Goal: Task Accomplishment & Management: Use online tool/utility

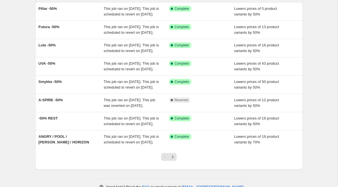
scroll to position [95, 0]
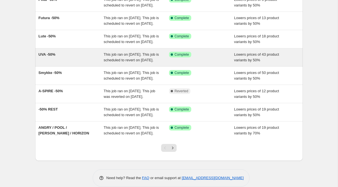
click at [46, 57] on span "UVA -50%" at bounding box center [47, 54] width 17 height 4
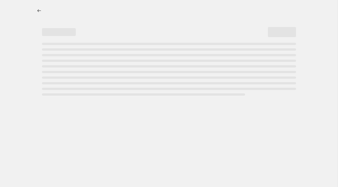
select select "percentage"
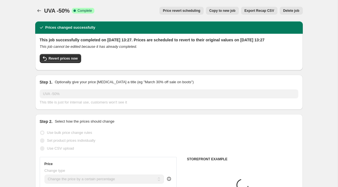
select select "collection"
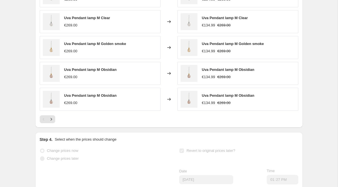
scroll to position [495, 0]
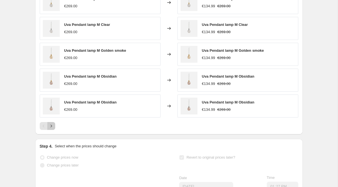
click at [53, 129] on icon "Next" at bounding box center [51, 126] width 6 height 6
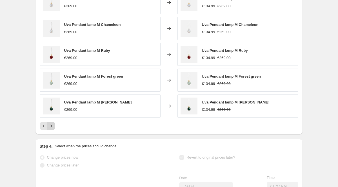
click at [53, 129] on icon "Next" at bounding box center [51, 126] width 6 height 6
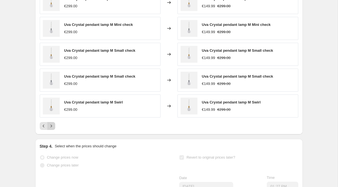
click at [53, 129] on icon "Next" at bounding box center [51, 126] width 6 height 6
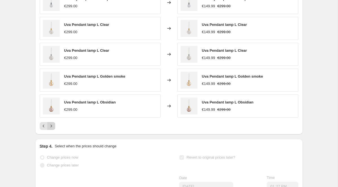
click at [53, 129] on icon "Next" at bounding box center [51, 126] width 6 height 6
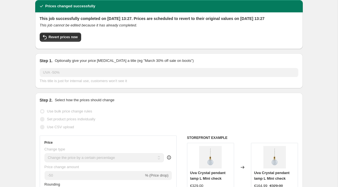
scroll to position [0, 0]
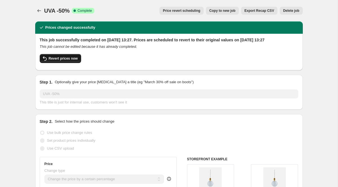
click at [47, 61] on icon "button" at bounding box center [44, 58] width 7 height 7
checkbox input "false"
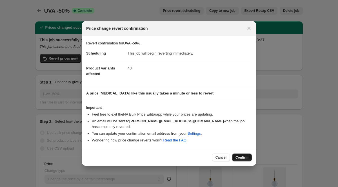
click at [242, 156] on span "Confirm" at bounding box center [241, 157] width 13 height 5
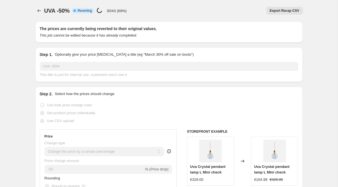
select select "percentage"
select select "collection"
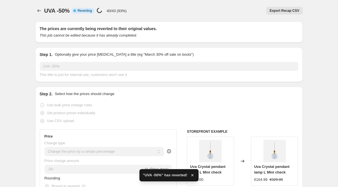
checkbox input "true"
